Goal: Task Accomplishment & Management: Complete application form

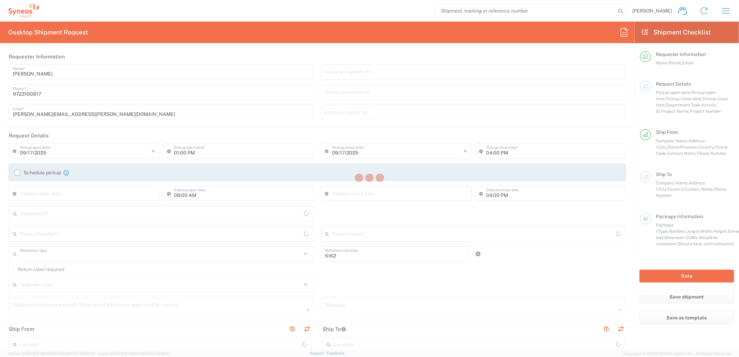
type input "Department"
type input "[US_STATE]"
type input "[GEOGRAPHIC_DATA]"
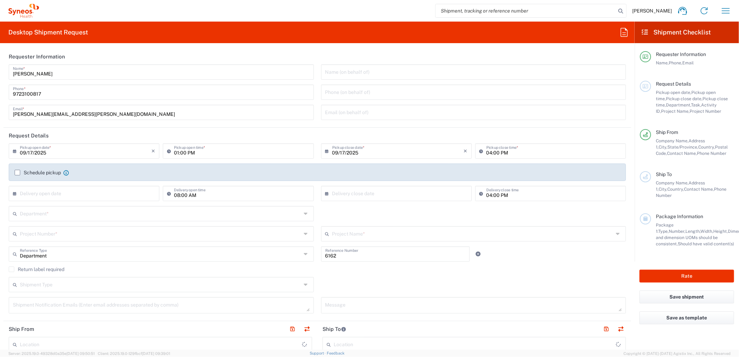
type input "Syneos Health Medical Communic"
click at [68, 151] on input "09/17/2025" at bounding box center [86, 150] width 132 height 12
click at [97, 205] on span "18" at bounding box center [95, 204] width 10 height 10
type input "[DATE]"
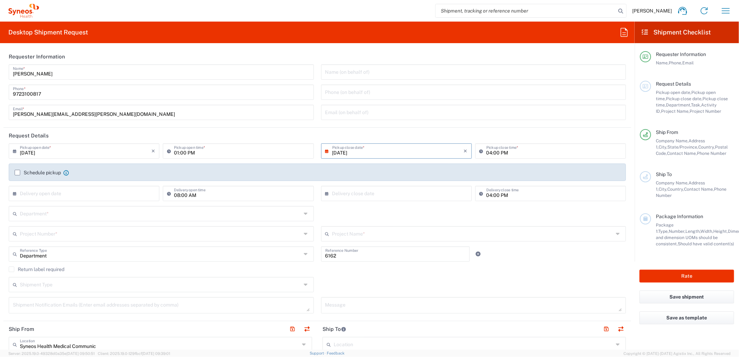
click at [187, 153] on input "01:00 PM" at bounding box center [241, 150] width 135 height 12
click at [190, 152] on input "08:00 PM" at bounding box center [241, 150] width 135 height 12
type input "08:00 AM"
click at [326, 208] on div "Department * 3000 3100 3109 3110 3111 3112 3125 3130 3135 3136 3150 3155 3165 3…" at bounding box center [317, 216] width 625 height 20
click at [243, 216] on input "text" at bounding box center [160, 213] width 281 height 12
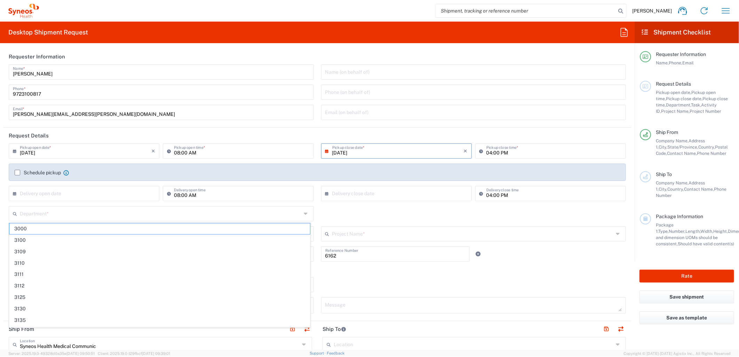
click at [338, 214] on div "Department * 3000 3100 3109 3110 3111 3112 3125 3130 3135 3136 3150 3155 3165 3…" at bounding box center [317, 216] width 625 height 20
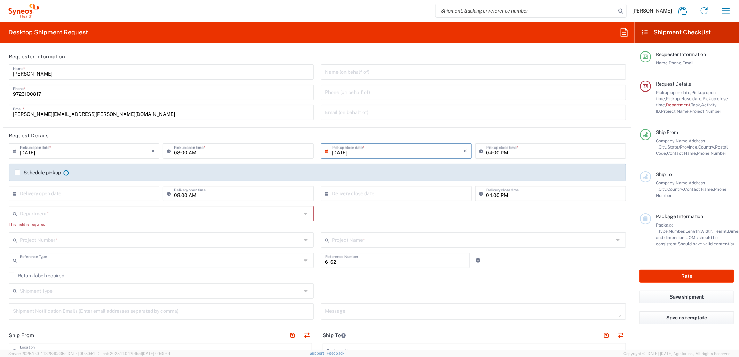
click at [208, 260] on input "text" at bounding box center [160, 260] width 281 height 12
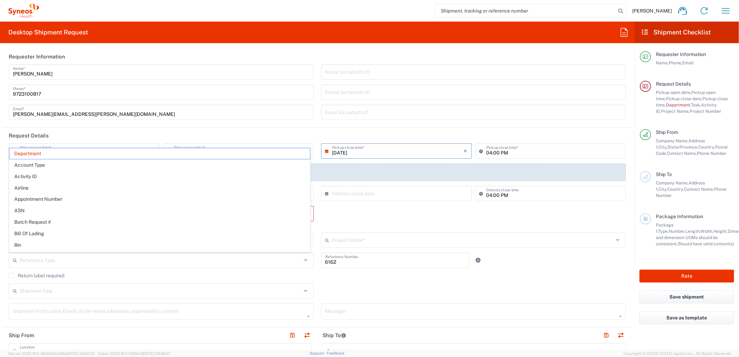
click at [358, 292] on div "Shipment Type Batch Regular" at bounding box center [317, 293] width 625 height 20
type input "Department"
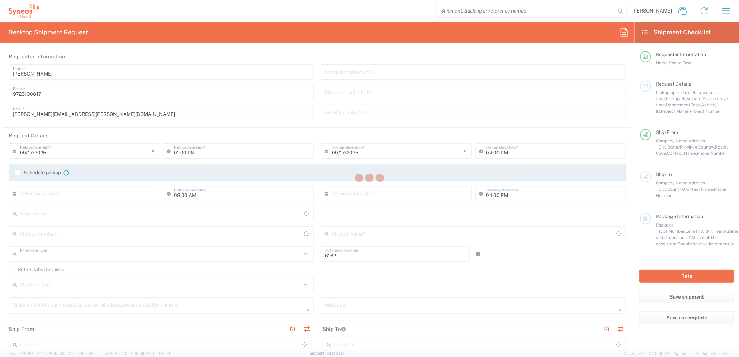
type input "Department"
type input "[US_STATE]"
type input "[GEOGRAPHIC_DATA]"
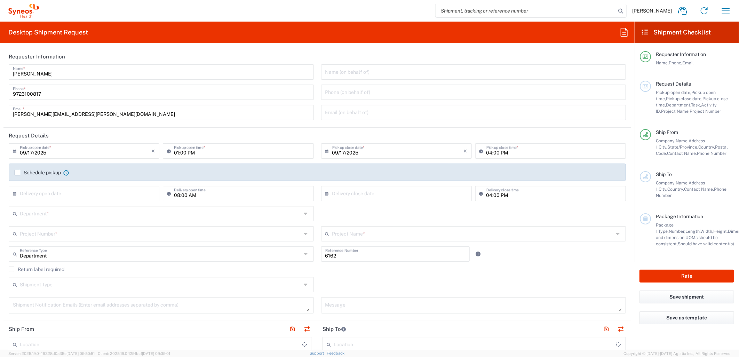
type input "Syneos Health Medical Communic"
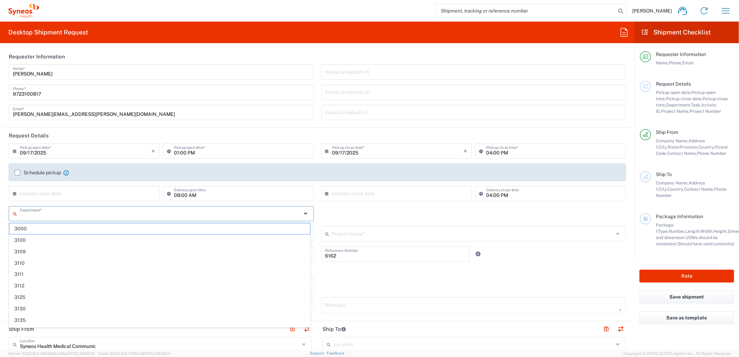
click at [122, 213] on input "text" at bounding box center [160, 213] width 281 height 12
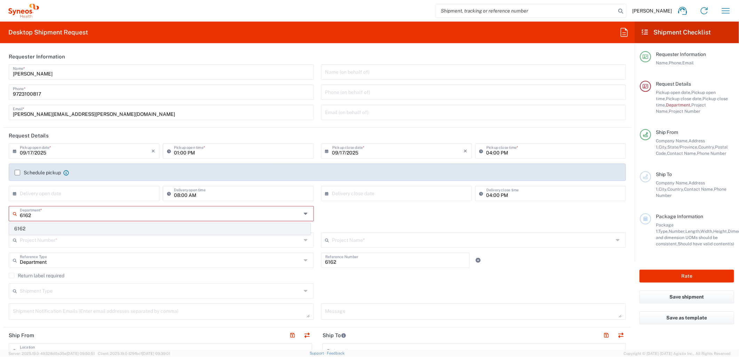
type input "6162"
click at [131, 230] on span "6162" at bounding box center [159, 228] width 301 height 11
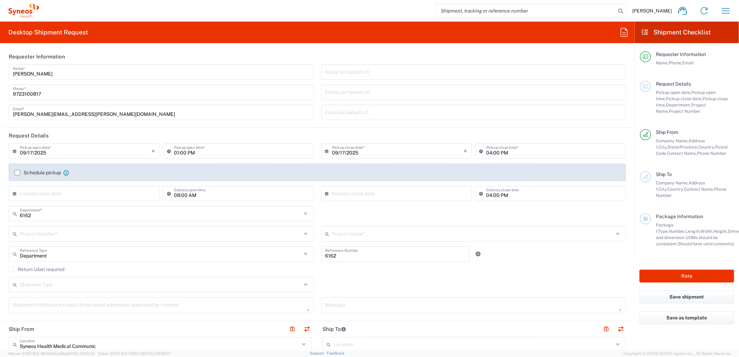
click at [377, 210] on div "6162 Department * 6162" at bounding box center [317, 216] width 625 height 20
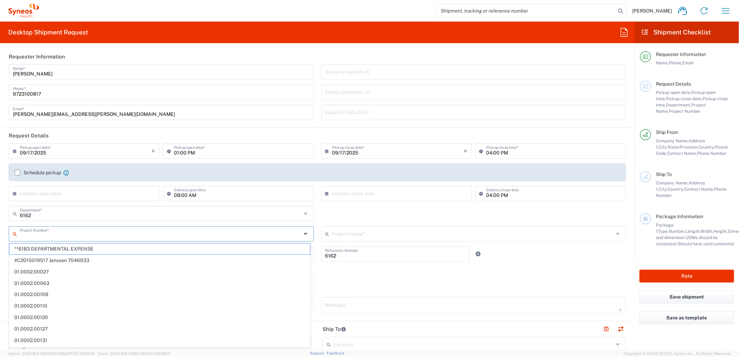
click at [254, 235] on input "text" at bounding box center [160, 233] width 281 height 12
click at [383, 272] on agx-checkbox-control "Return label required" at bounding box center [317, 270] width 617 height 6
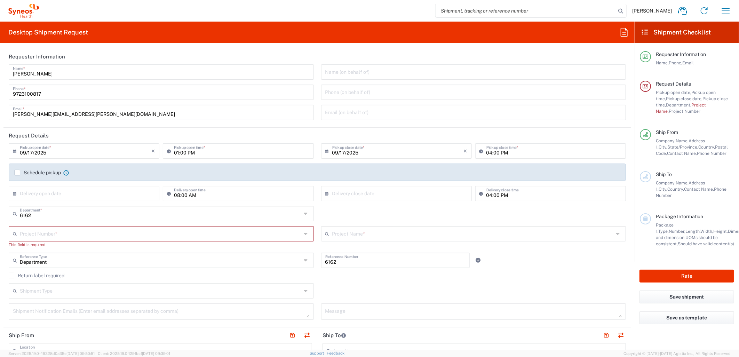
drag, startPoint x: 578, startPoint y: 212, endPoint x: 561, endPoint y: 217, distance: 18.4
click at [578, 212] on div "6162 Department * 6162" at bounding box center [317, 216] width 625 height 20
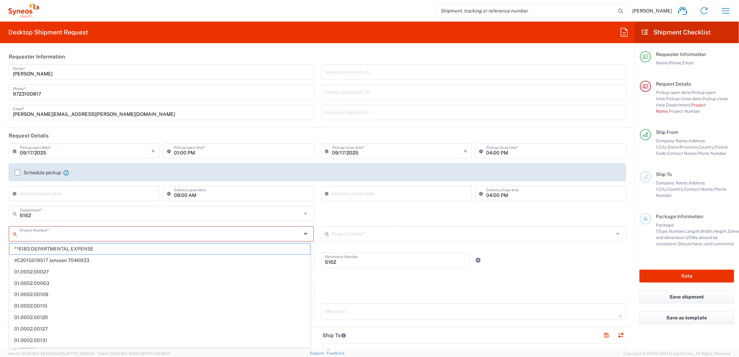
click at [148, 235] on input "text" at bounding box center [160, 233] width 281 height 12
paste input "MCUS.IMSE.CL.7068638"
type input "MCUS.IMSE.CL.7068638"
click at [132, 249] on span "MCUS.IMSE.CL.7068638" at bounding box center [159, 249] width 301 height 11
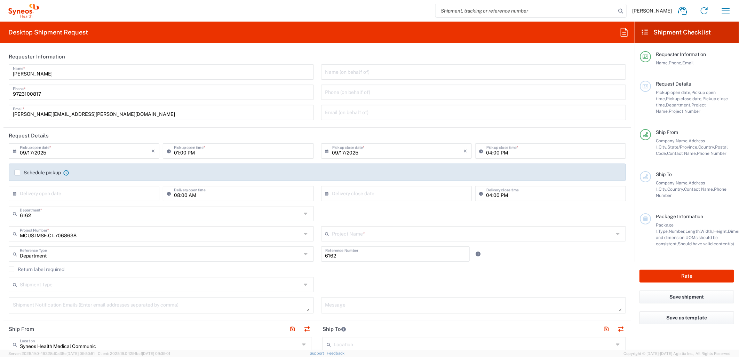
type input "Takeda.SpkrBureau.25.7068638"
click at [361, 230] on input "text" at bounding box center [472, 233] width 281 height 12
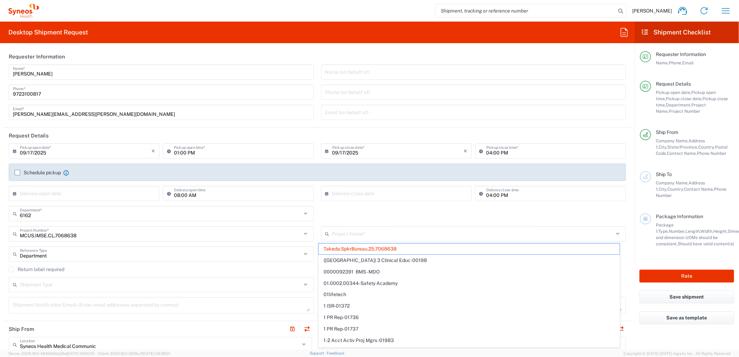
click at [378, 212] on div "6162 Department * 6162" at bounding box center [317, 216] width 625 height 20
type input "Takeda.SpkrBureau.25.7068638"
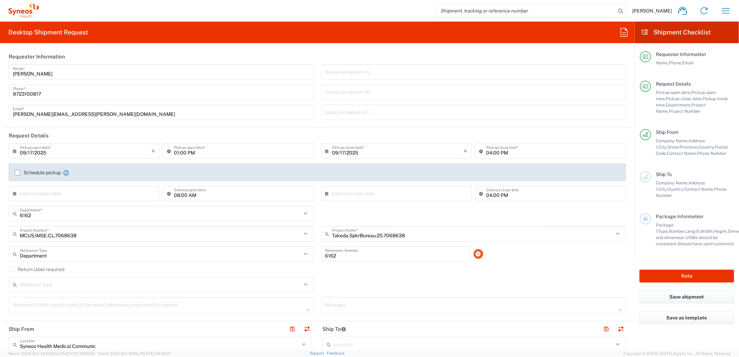
click at [475, 255] on icon at bounding box center [478, 254] width 6 height 5
click at [186, 275] on input "text" at bounding box center [160, 274] width 281 height 12
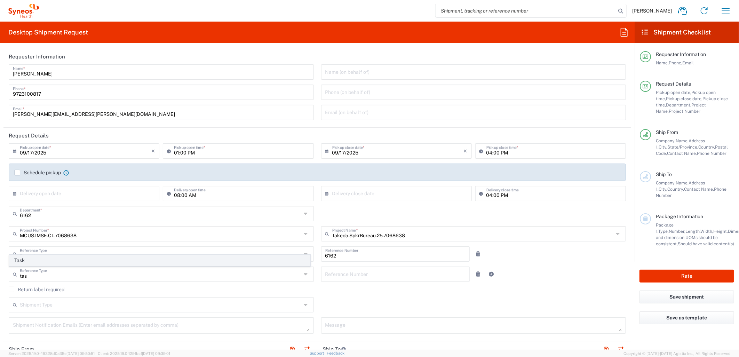
click at [133, 264] on span "Task" at bounding box center [159, 260] width 301 height 11
type input "Task"
click at [335, 277] on input "text" at bounding box center [395, 274] width 141 height 12
type input "001"
click at [488, 275] on icon at bounding box center [491, 274] width 6 height 5
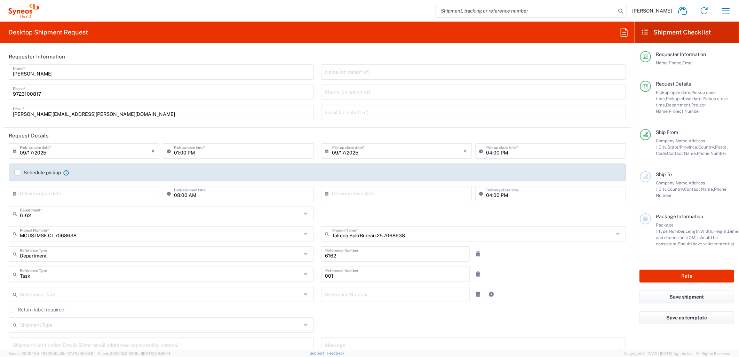
click at [56, 292] on input "text" at bounding box center [160, 294] width 281 height 12
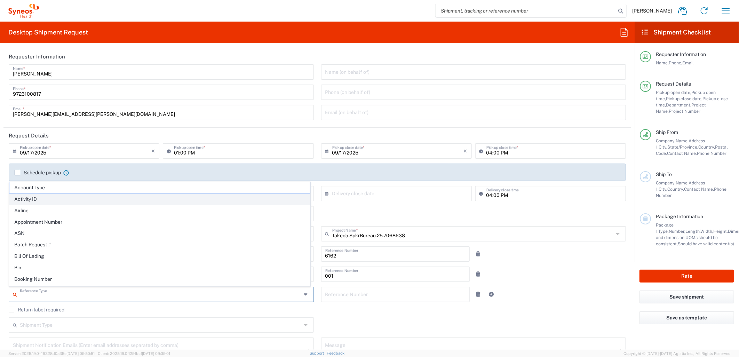
click at [56, 198] on span "Activity ID" at bounding box center [159, 199] width 301 height 11
type input "Activity ID"
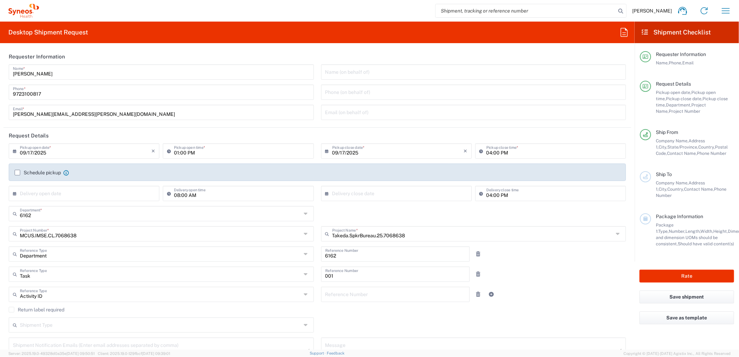
click at [346, 297] on input "text" at bounding box center [395, 294] width 141 height 12
click at [356, 297] on input "text" at bounding box center [395, 294] width 141 height 12
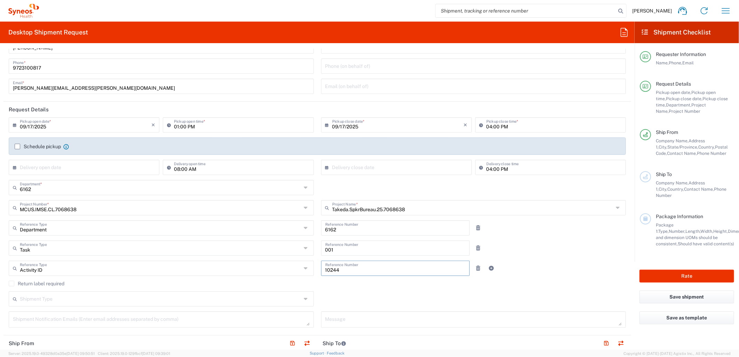
scroll to position [39, 0]
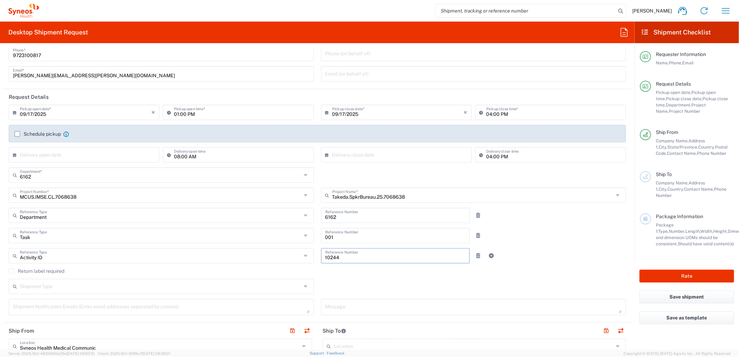
type input "10244"
click at [208, 283] on input "text" at bounding box center [160, 286] width 281 height 12
click at [100, 309] on span "Regular" at bounding box center [159, 313] width 301 height 11
type input "Regular"
click at [529, 227] on div "Department Reference Type Department Account Type Activity ID Airline Appointme…" at bounding box center [317, 218] width 625 height 20
